Goal: Information Seeking & Learning: Learn about a topic

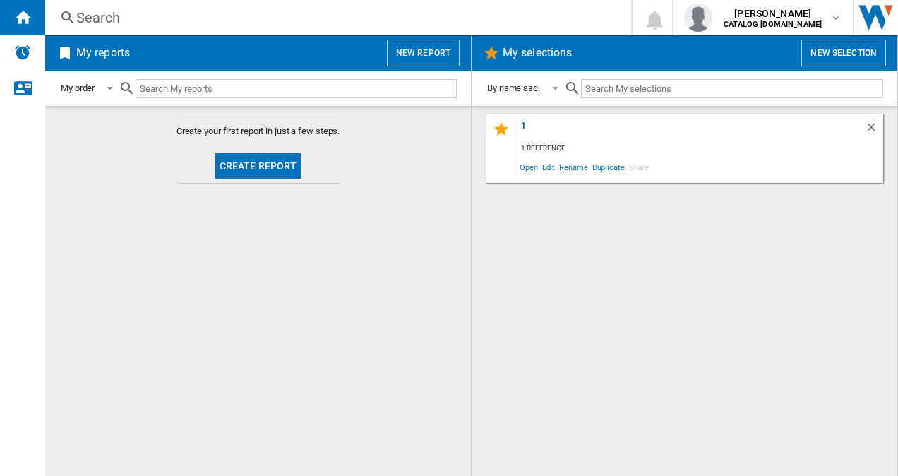
click at [200, 18] on div "Search" at bounding box center [335, 18] width 518 height 20
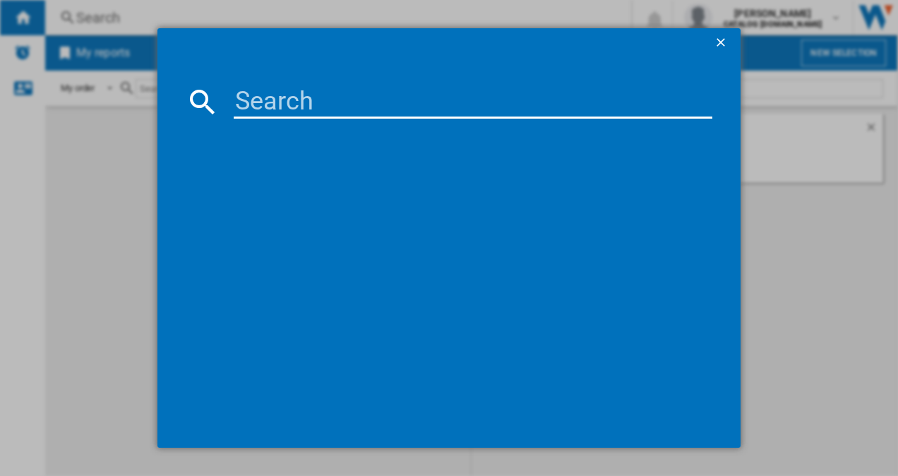
click at [262, 99] on input at bounding box center [473, 102] width 479 height 34
type input "osc6m191es"
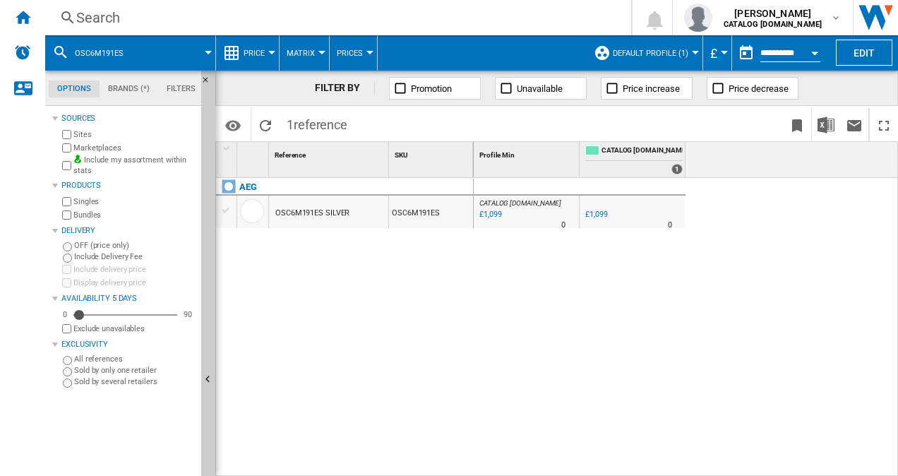
click at [659, 55] on span "Default profile (1)" at bounding box center [649, 53] width 75 height 9
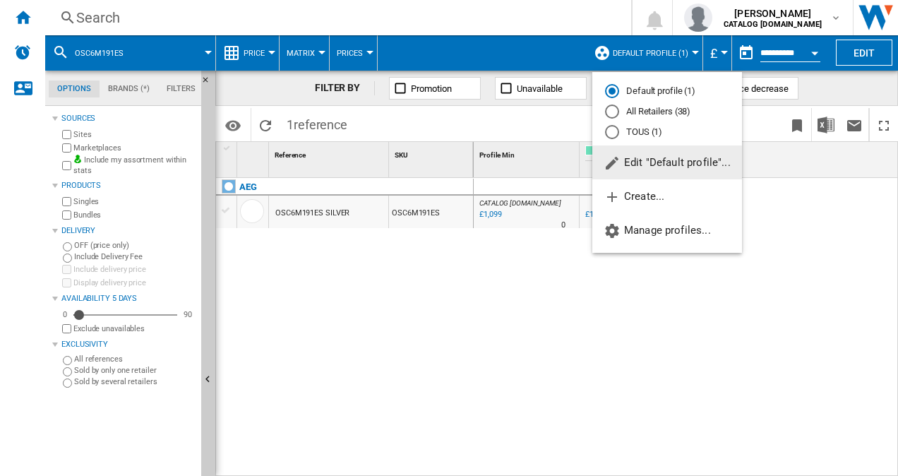
click at [648, 108] on md-radio-button "All Retailers (38)" at bounding box center [667, 111] width 124 height 13
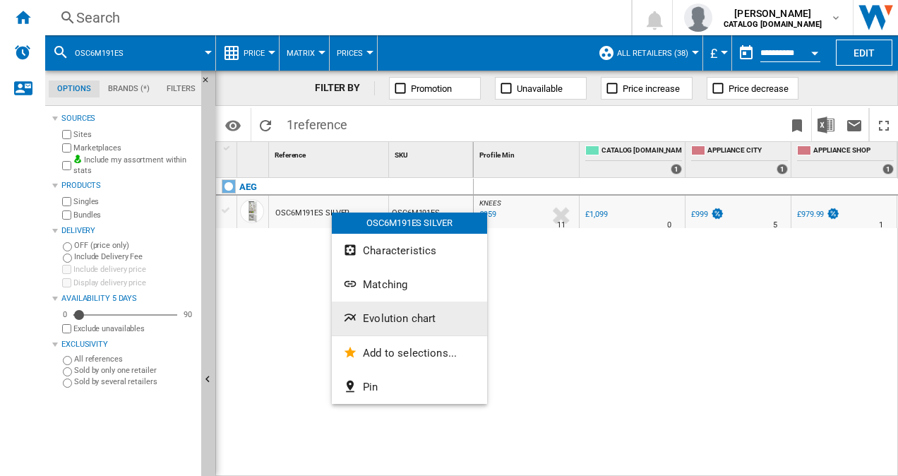
click at [382, 319] on span "Evolution chart" at bounding box center [399, 318] width 73 height 13
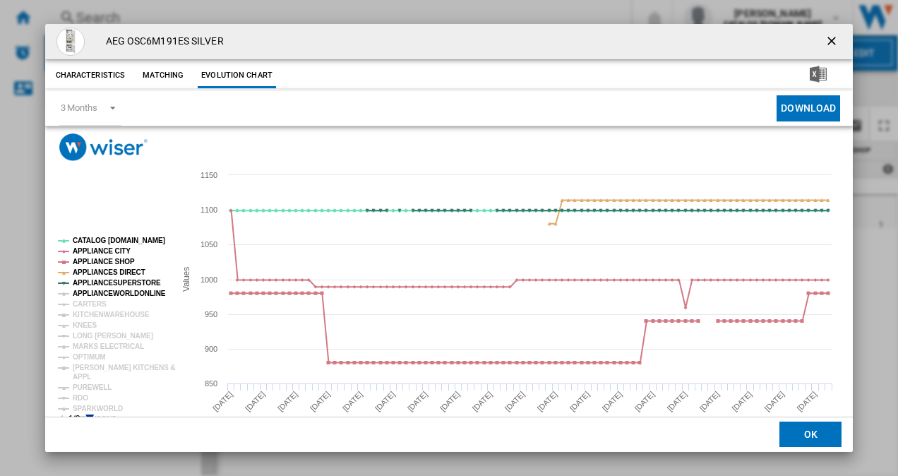
click at [100, 291] on tspan "APPLIANCEWORLDONLINE" at bounding box center [119, 293] width 93 height 8
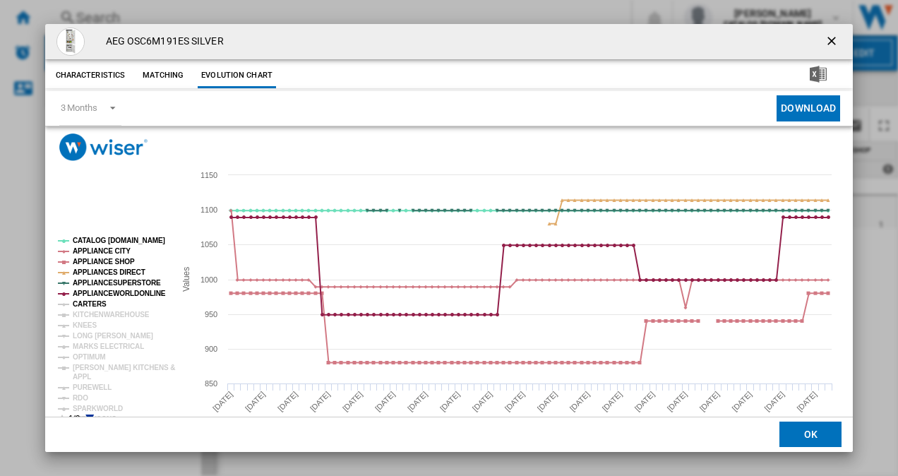
click at [85, 302] on tspan "CARTERS" at bounding box center [90, 304] width 34 height 8
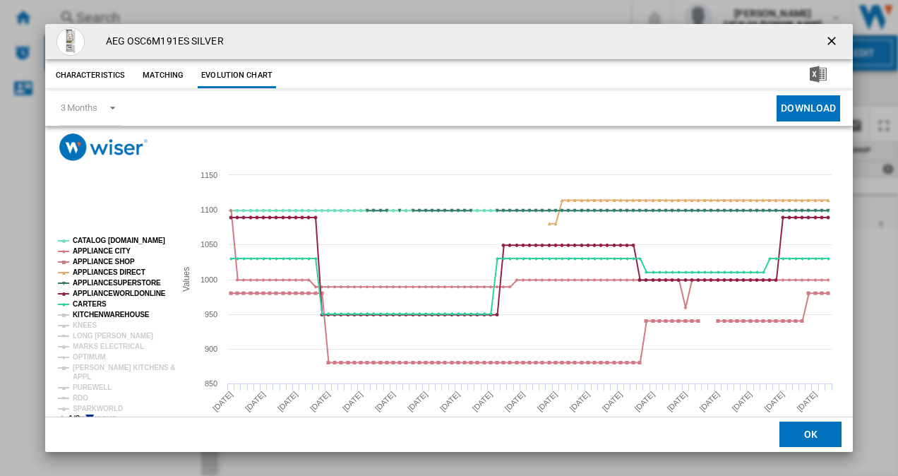
click at [86, 313] on tspan "KITCHENWAREHOUSE" at bounding box center [111, 314] width 77 height 8
click at [81, 325] on tspan "KNEES" at bounding box center [85, 325] width 24 height 8
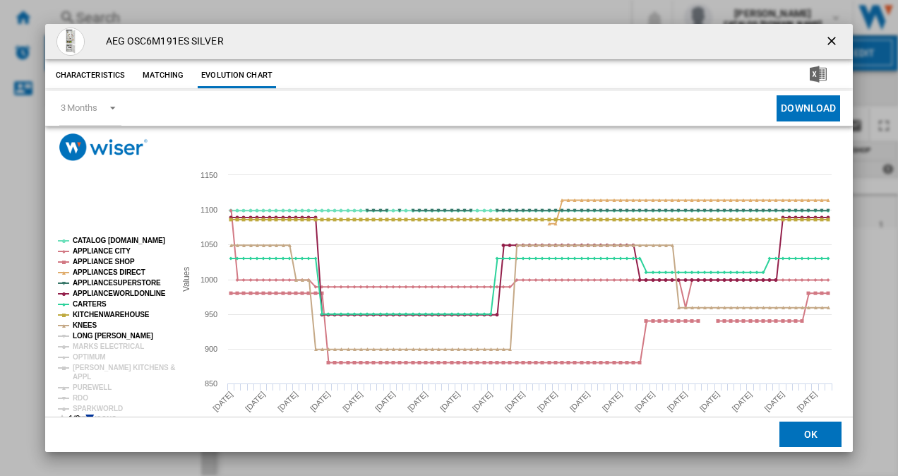
click at [85, 334] on tspan "LONG [PERSON_NAME]" at bounding box center [113, 336] width 80 height 8
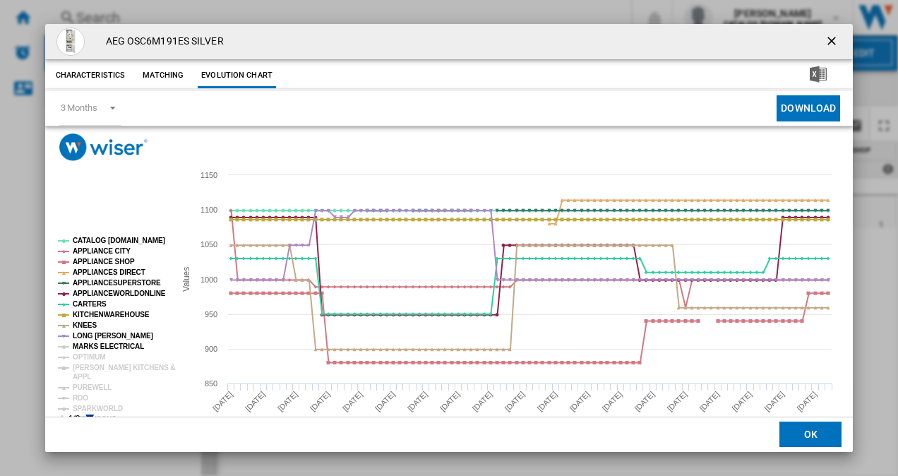
click at [87, 349] on tspan "MARKS ELECTRICAL" at bounding box center [108, 346] width 71 height 8
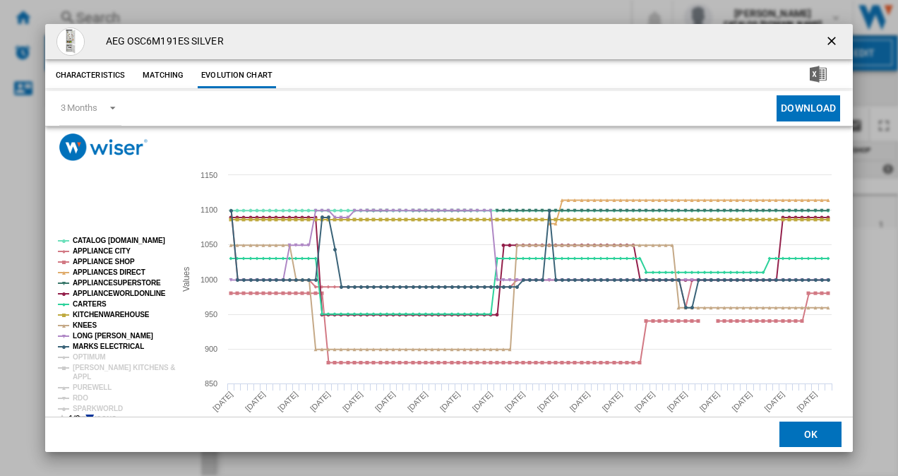
scroll to position [26, 0]
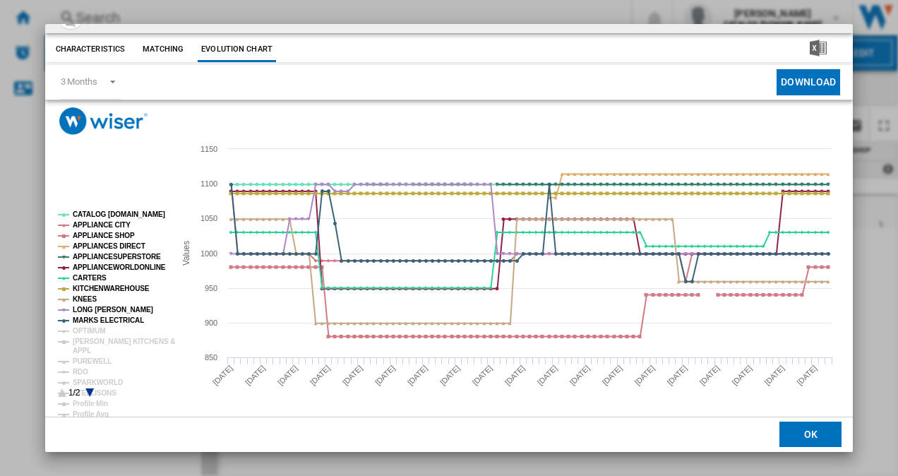
click at [87, 388] on icon "Product popup" at bounding box center [89, 392] width 8 height 8
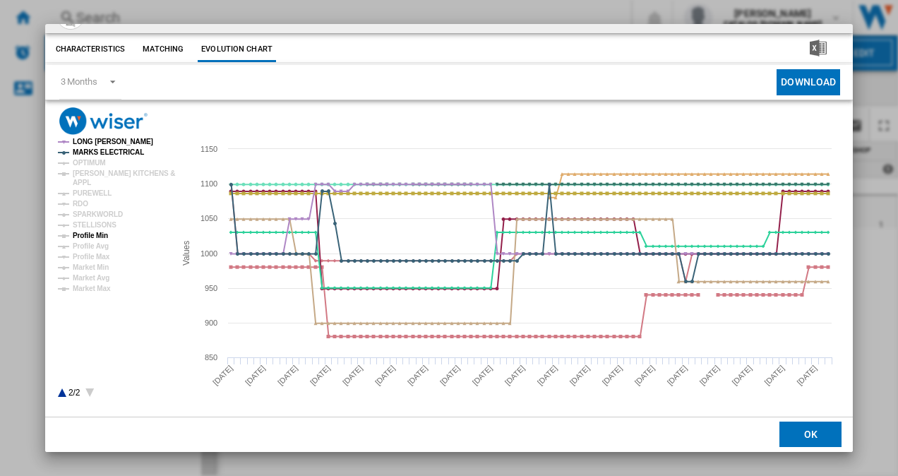
click at [99, 236] on tspan "Profile Min" at bounding box center [90, 235] width 35 height 8
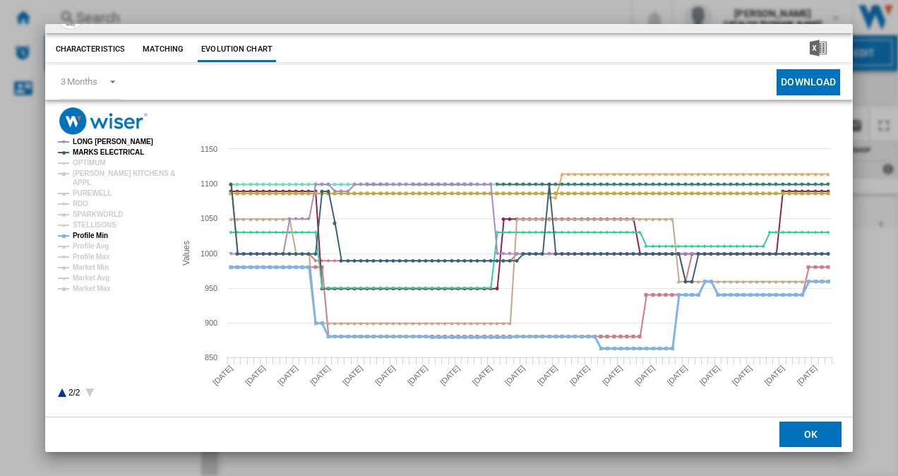
click at [95, 231] on tspan "Profile Min" at bounding box center [90, 235] width 35 height 8
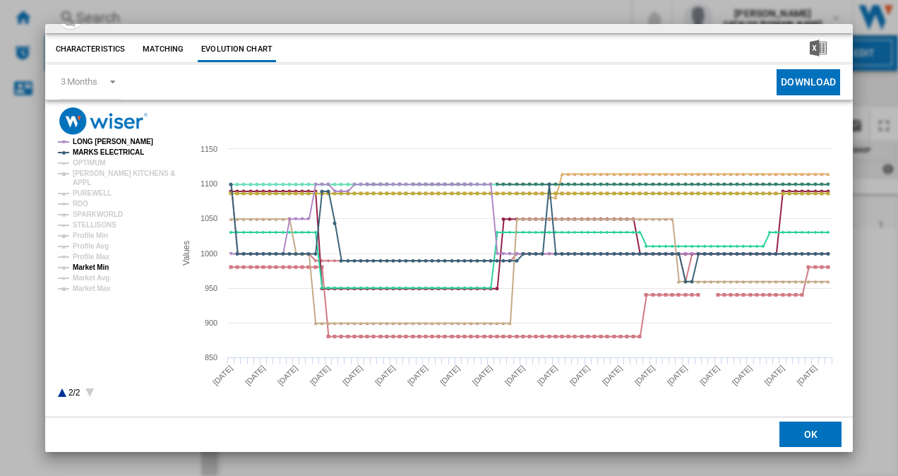
click at [97, 269] on tspan "Market Min" at bounding box center [91, 267] width 36 height 8
click at [97, 275] on tspan "Market Avg" at bounding box center [91, 278] width 37 height 8
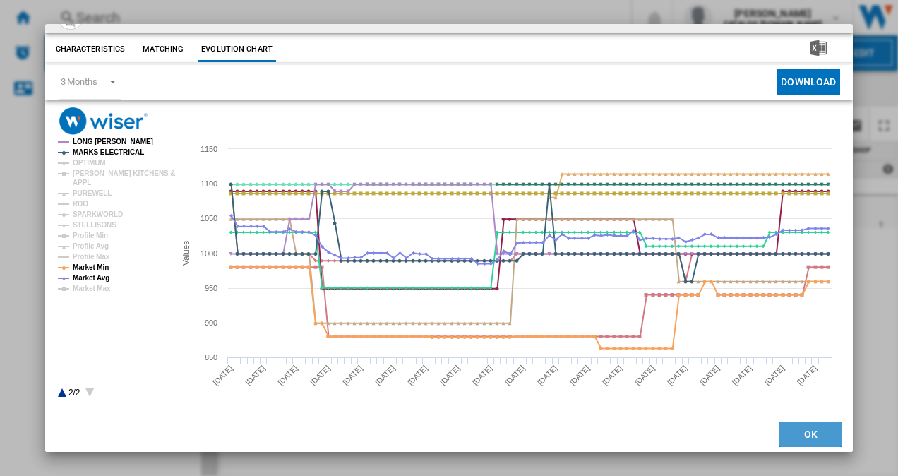
click at [814, 430] on button "OK" at bounding box center [810, 434] width 62 height 25
